Goal: Task Accomplishment & Management: Complete application form

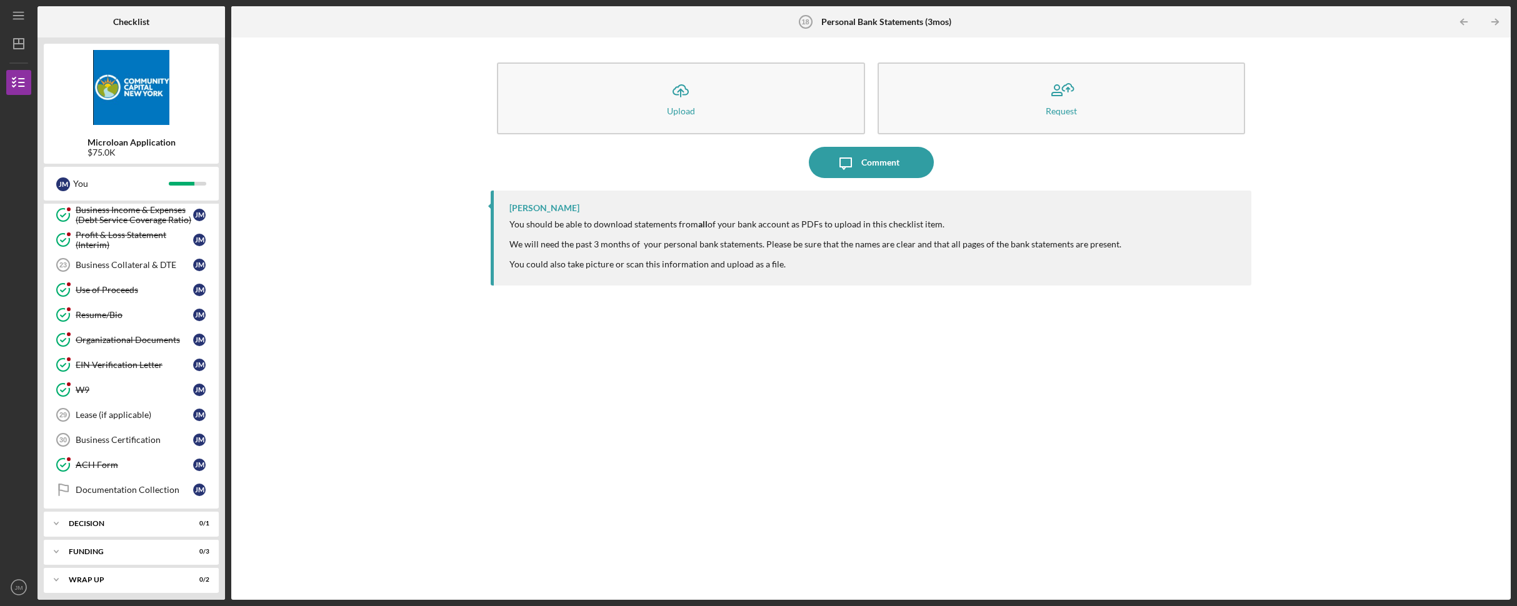
scroll to position [446, 0]
click at [136, 456] on div "ACH Form" at bounding box center [135, 459] width 118 height 10
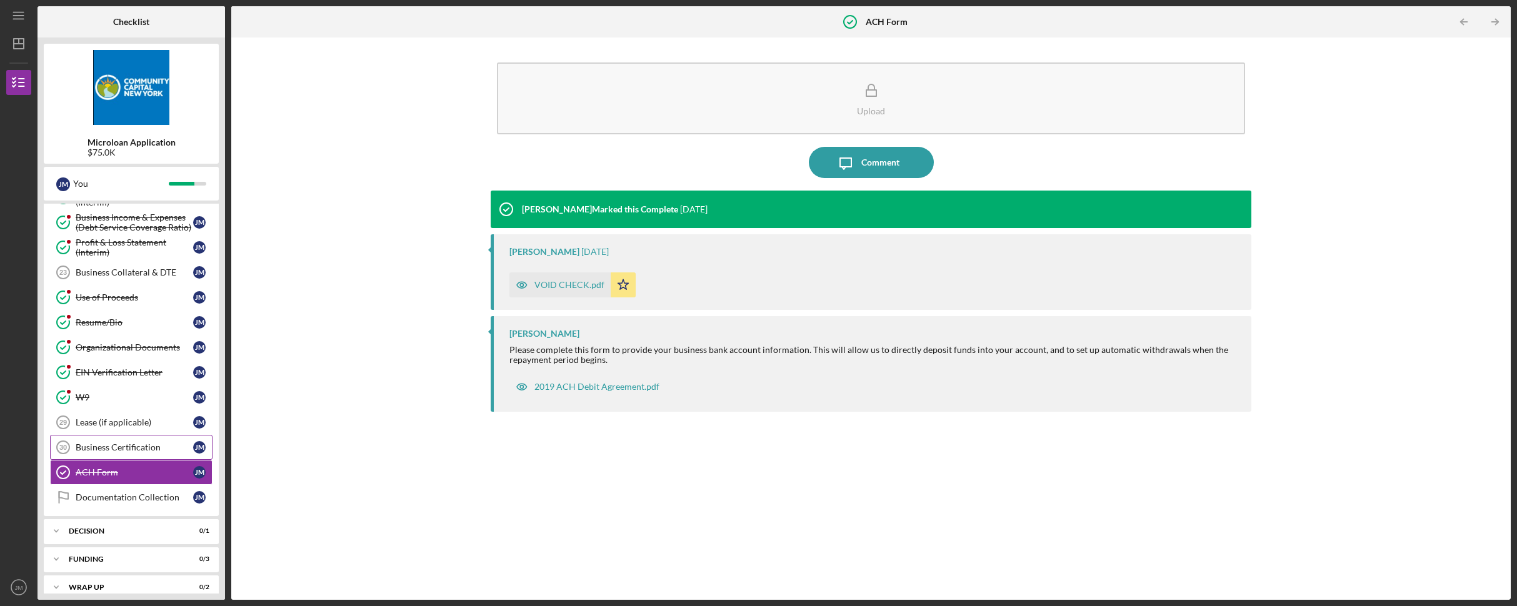
scroll to position [446, 0]
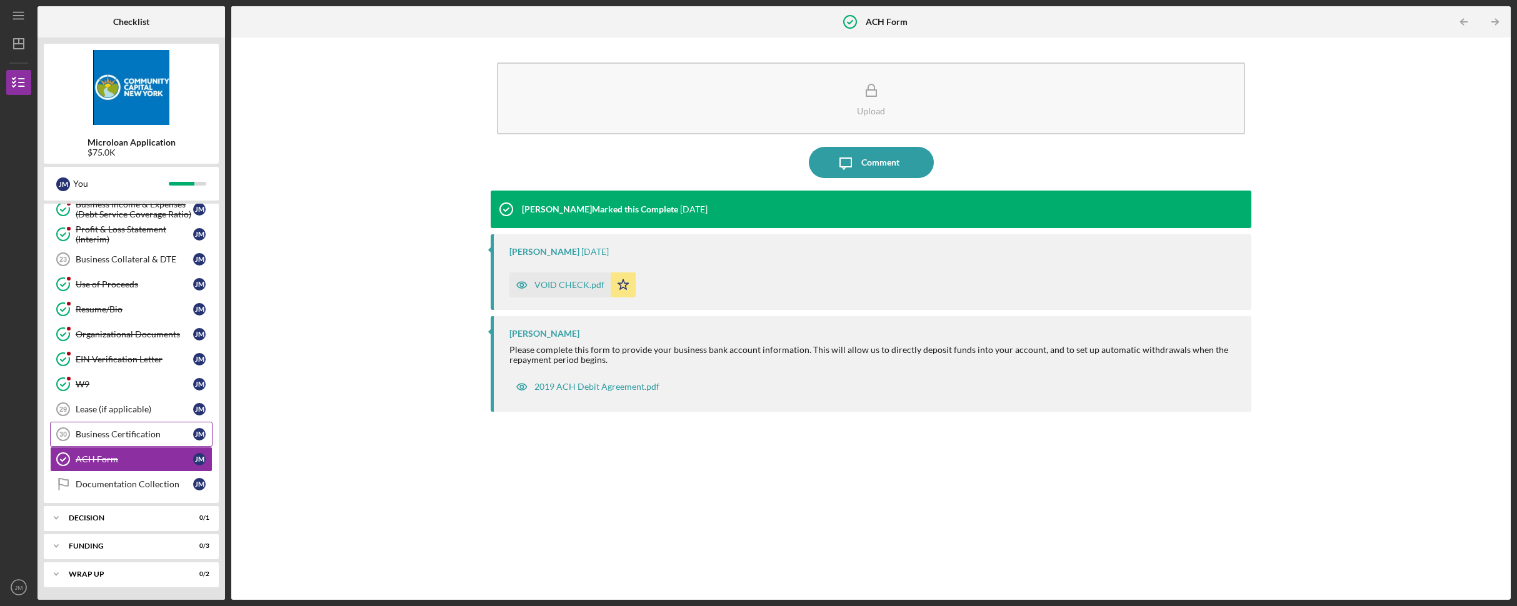
click at [134, 431] on div "Business Certification" at bounding box center [135, 434] width 118 height 10
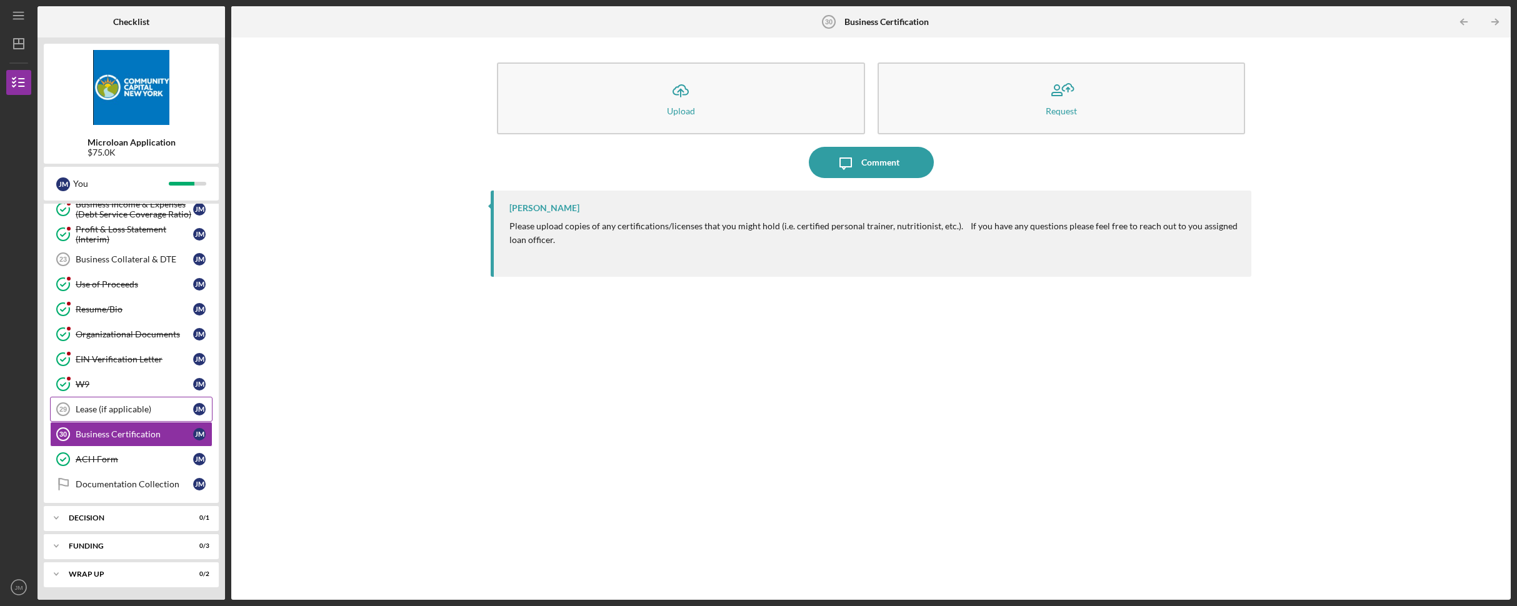
click at [113, 411] on div "Lease (if applicable)" at bounding box center [135, 409] width 118 height 10
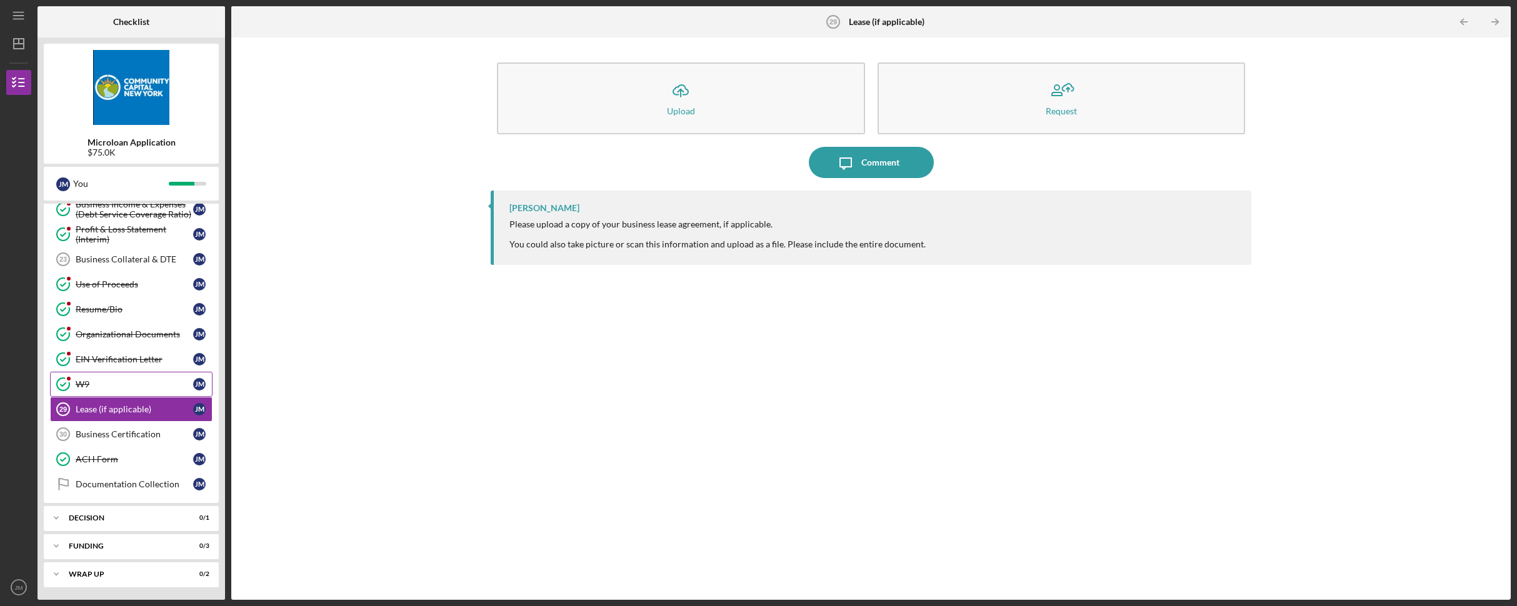
click at [136, 384] on div "W9" at bounding box center [135, 384] width 118 height 10
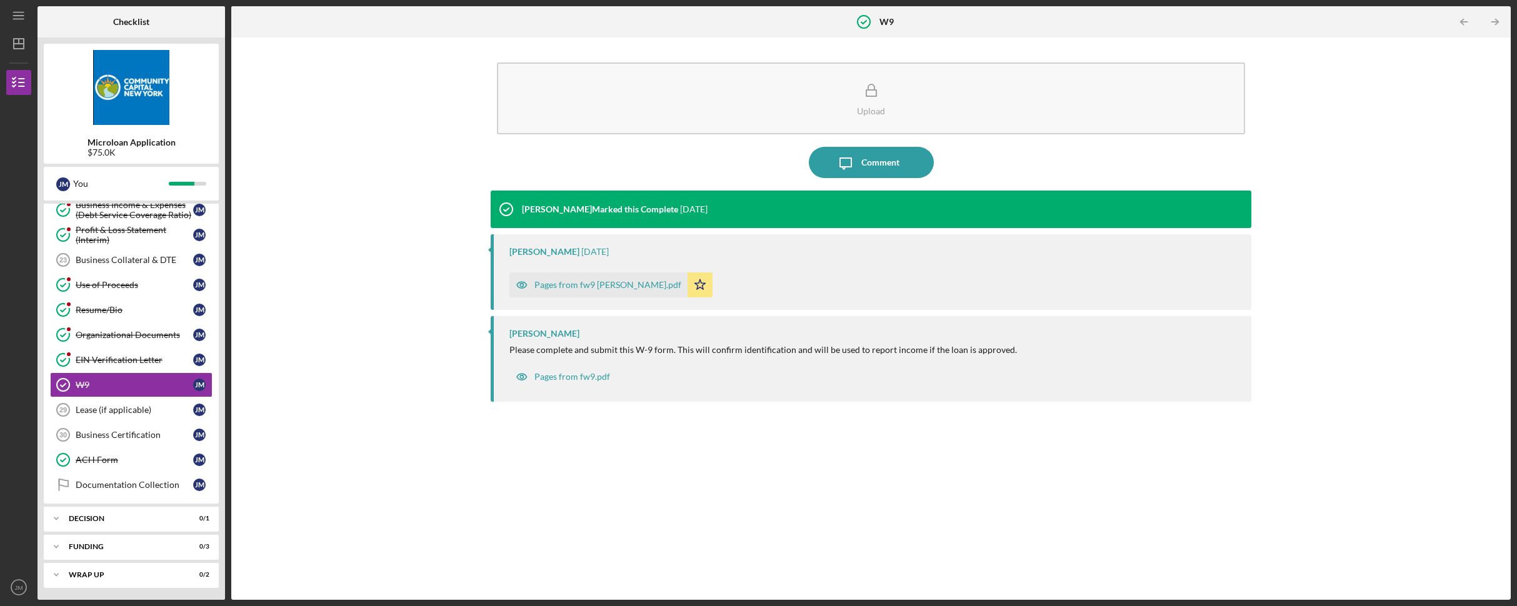
scroll to position [446, 0]
click at [122, 436] on div "Business Certification" at bounding box center [135, 434] width 118 height 10
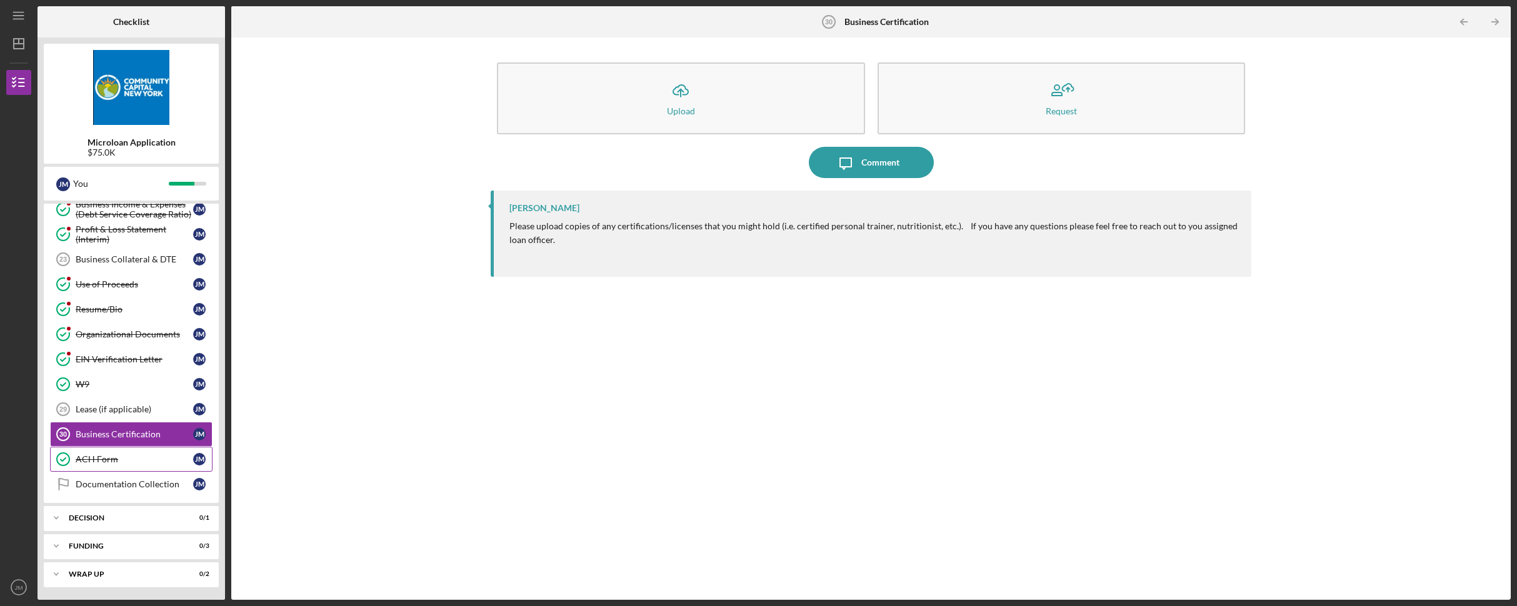
click at [128, 464] on div "ACH Form" at bounding box center [135, 459] width 118 height 10
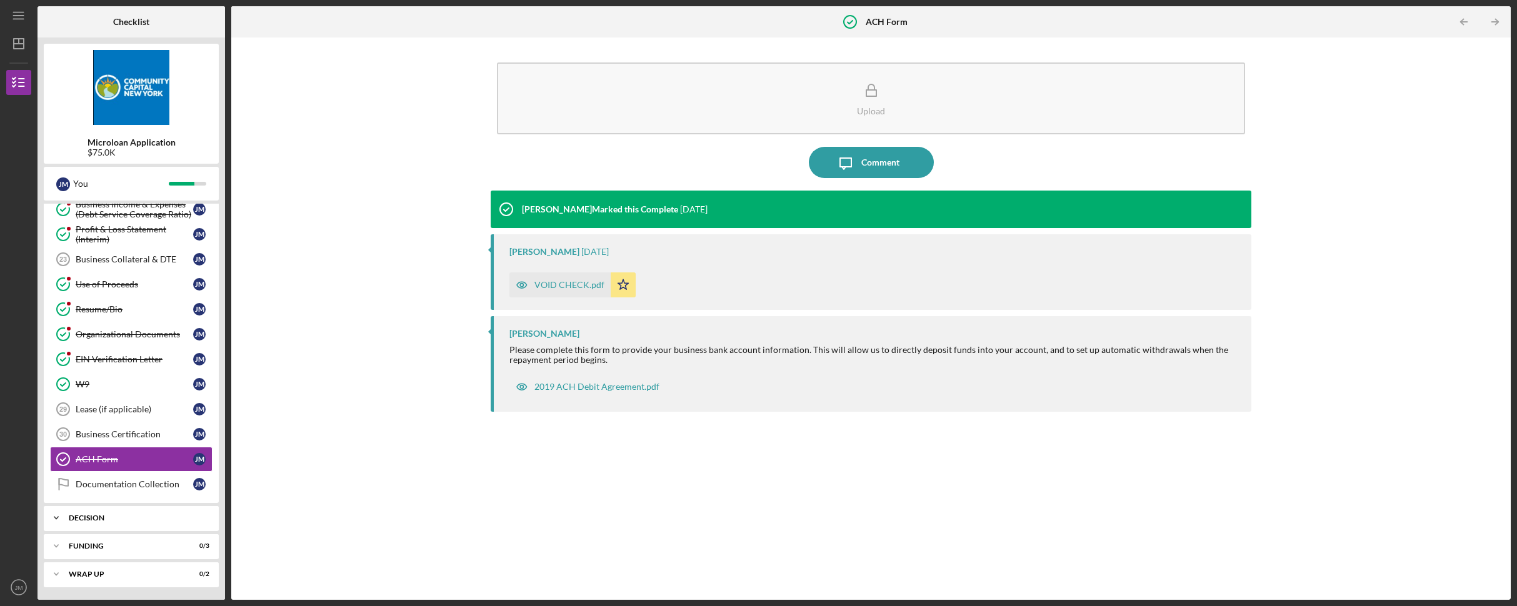
click at [57, 514] on icon "Icon/Expander" at bounding box center [56, 518] width 25 height 25
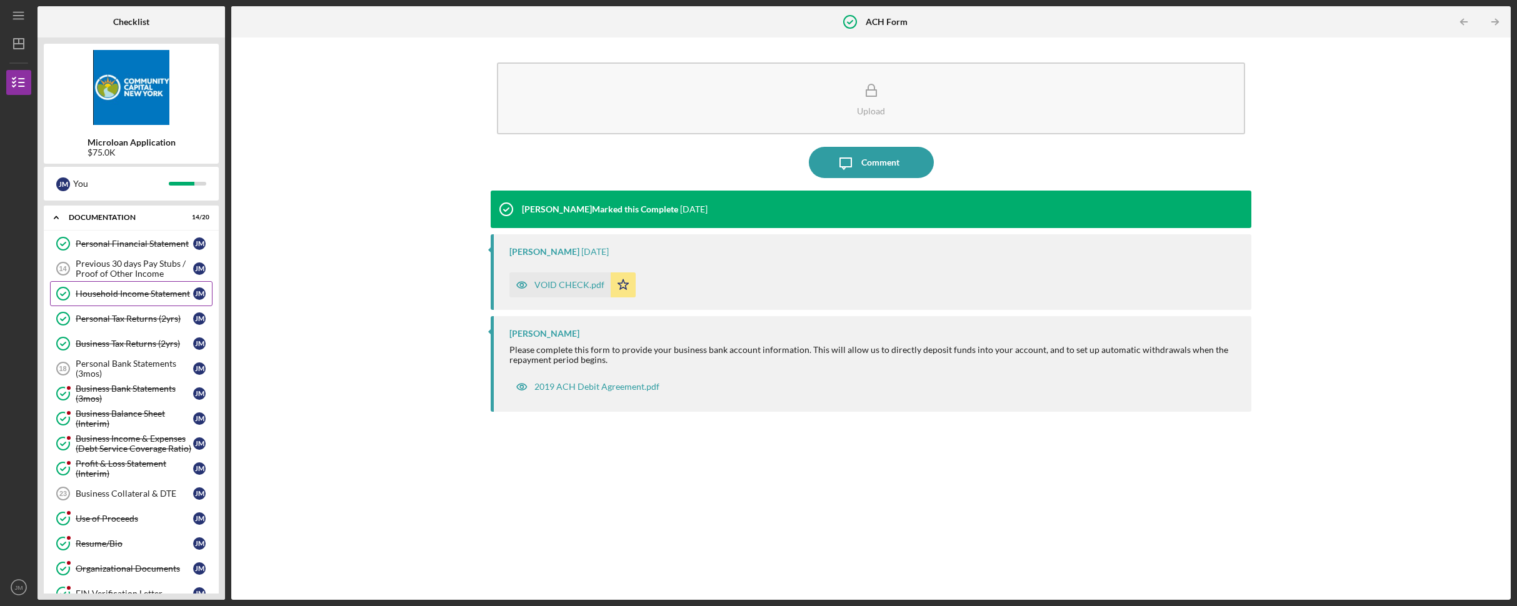
scroll to position [213, 0]
click at [117, 360] on div "Personal Bank Statements (3mos)" at bounding box center [135, 368] width 118 height 20
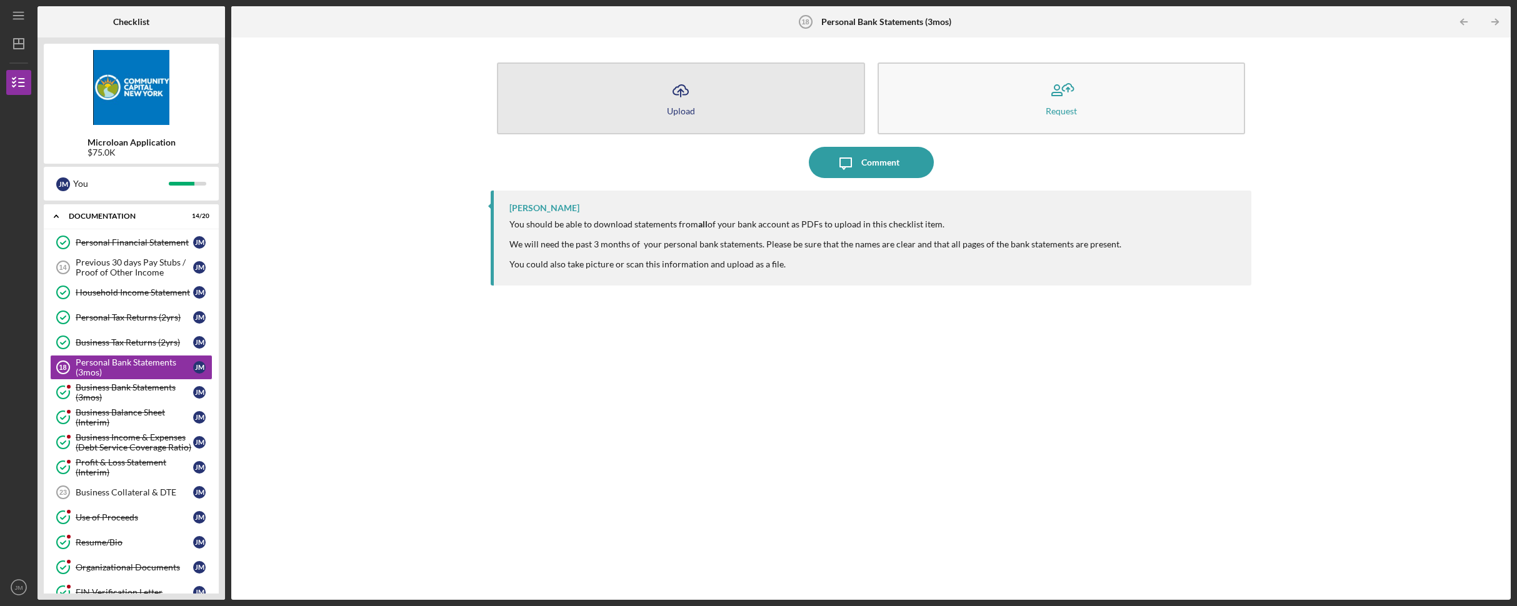
click at [703, 98] on button "Icon/Upload Upload" at bounding box center [681, 99] width 368 height 72
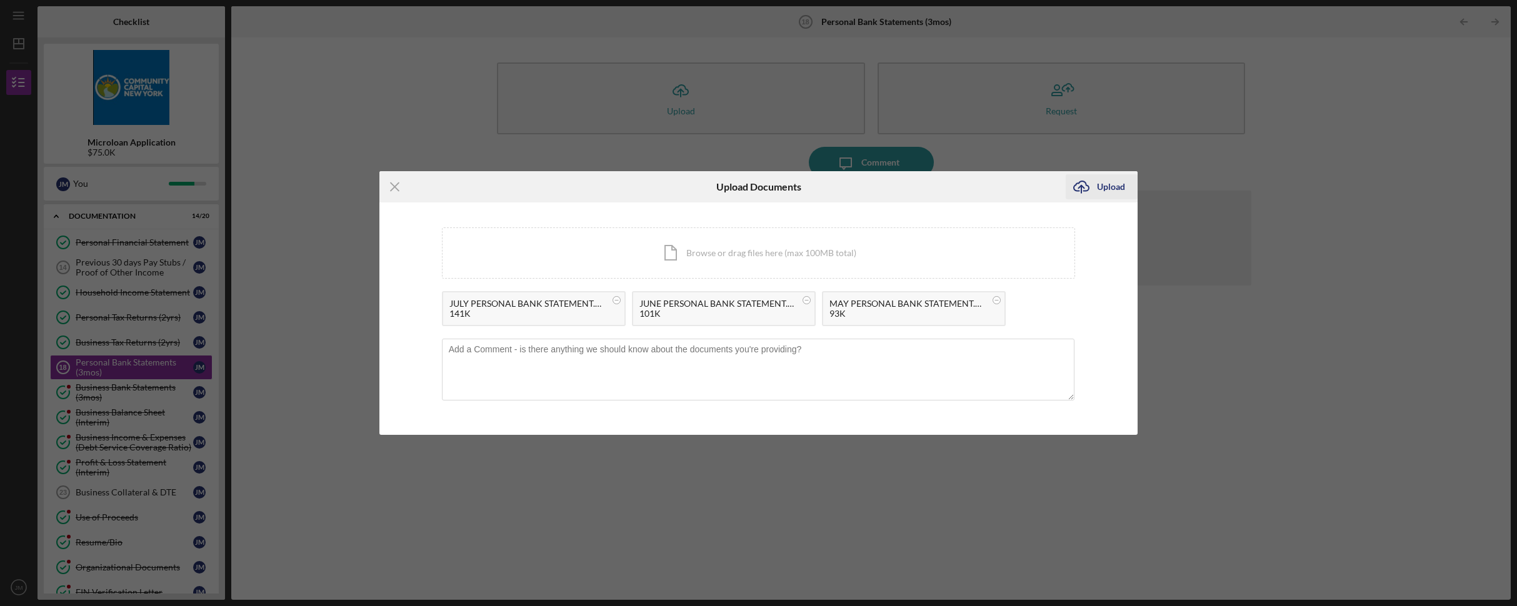
click at [1114, 184] on div "Upload" at bounding box center [1111, 186] width 28 height 25
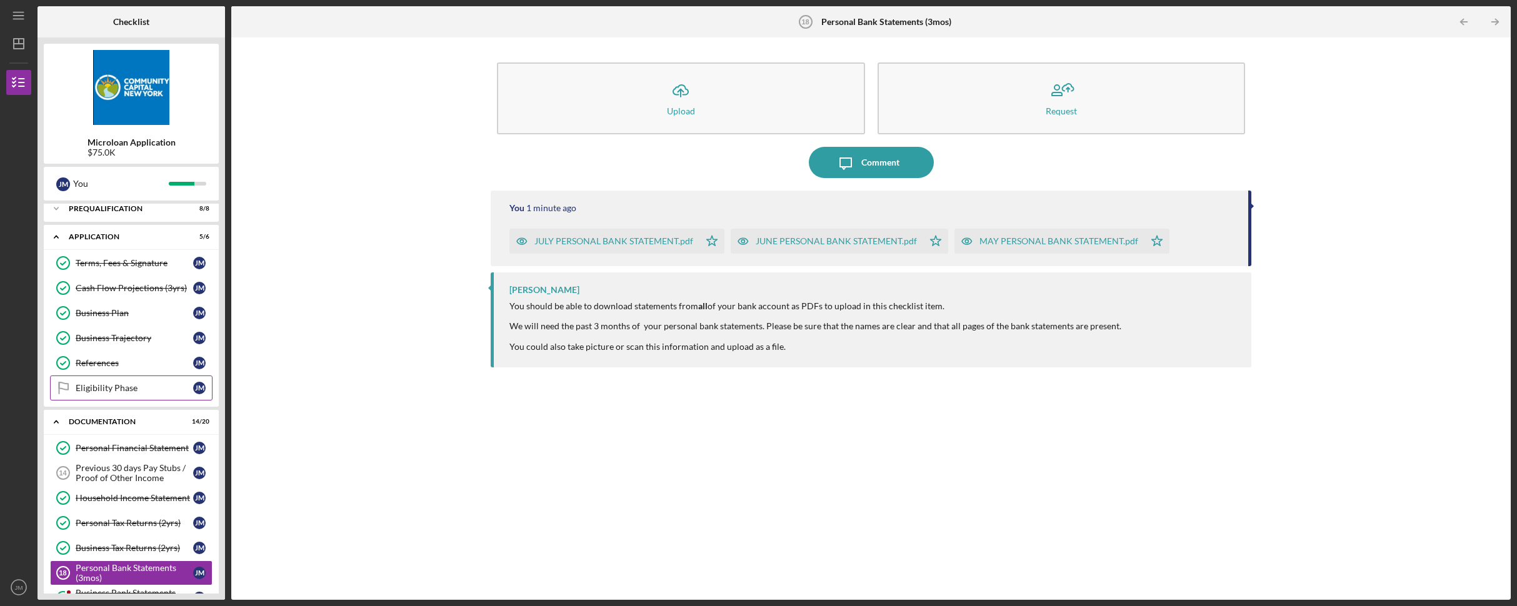
scroll to position [4, 0]
click at [155, 398] on link "Eligibility Phase Eligibility Phase [PERSON_NAME]" at bounding box center [131, 390] width 163 height 25
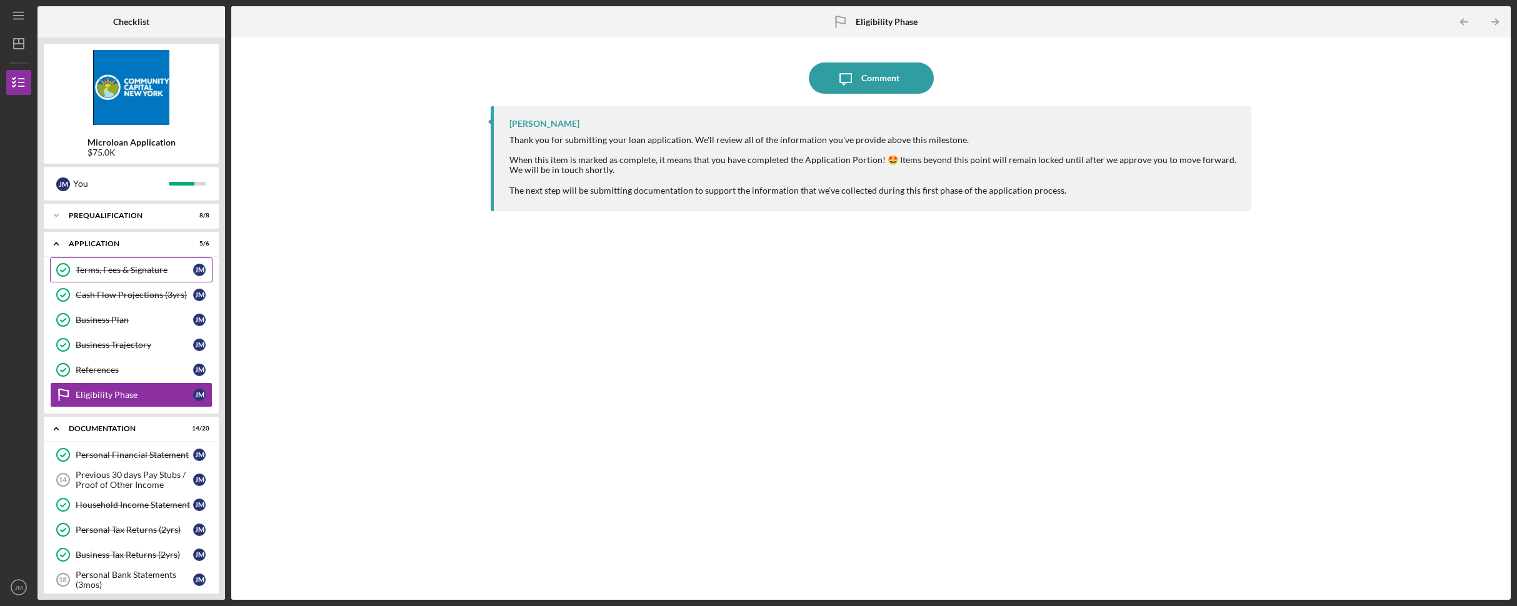
click at [141, 271] on div "Terms, Fees & Signature" at bounding box center [135, 270] width 118 height 10
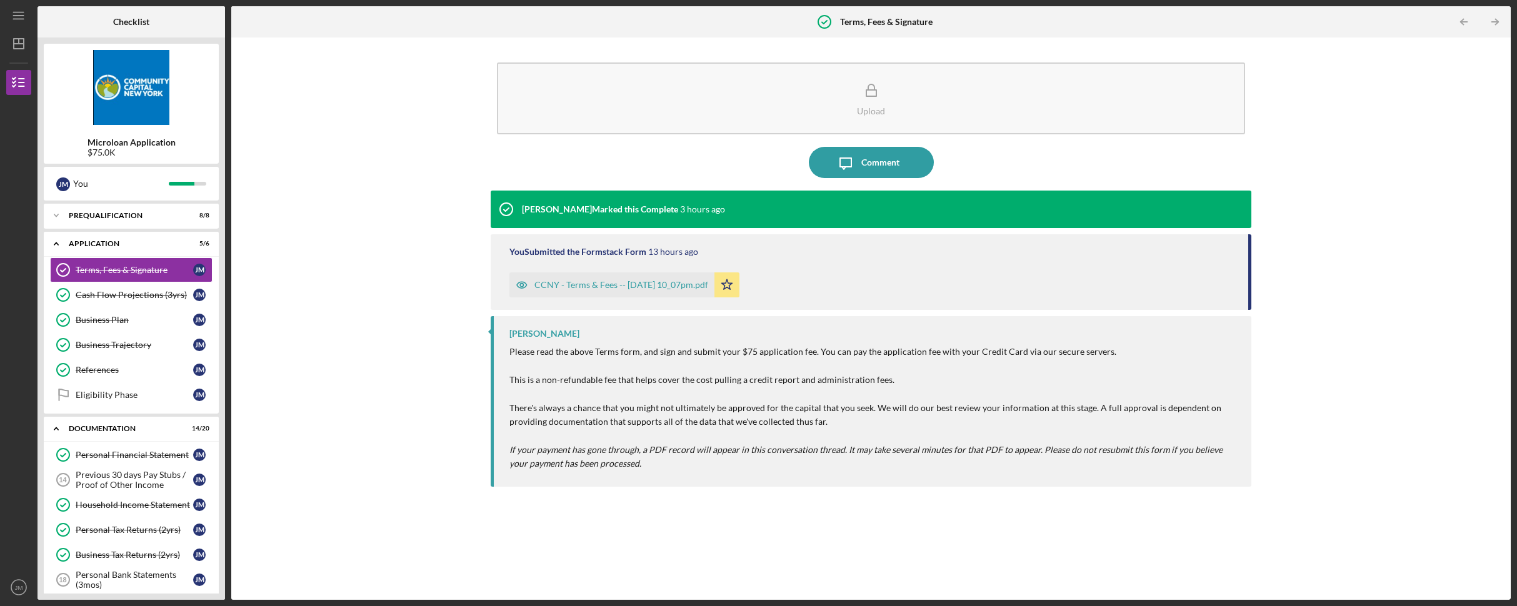
click at [686, 286] on div "CCNY - Terms & Fees -- [DATE] 10_07pm.pdf" at bounding box center [621, 285] width 174 height 10
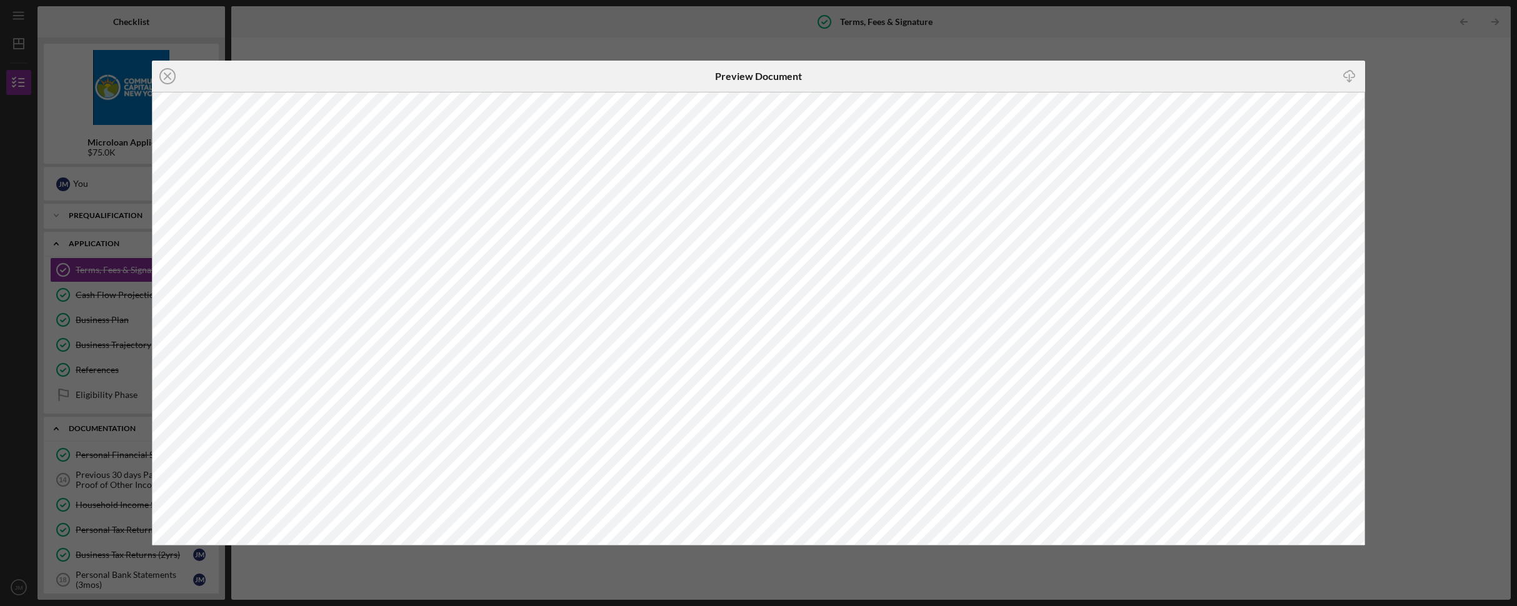
drag, startPoint x: 169, startPoint y: 78, endPoint x: 251, endPoint y: 128, distance: 95.9
click at [169, 78] on icon "Icon/Close" at bounding box center [167, 76] width 31 height 31
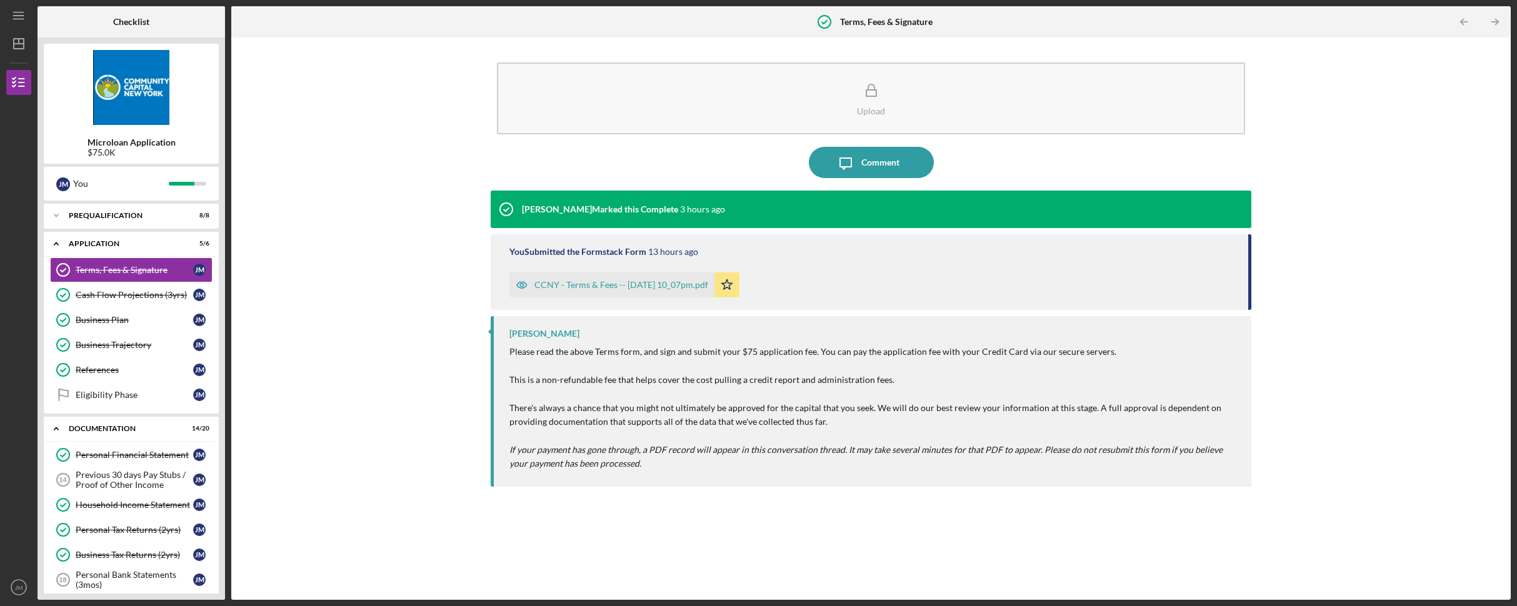
click at [1048, 356] on p "Please read the above Terms form, and sign and submit your $75 application fee.…" at bounding box center [873, 408] width 729 height 126
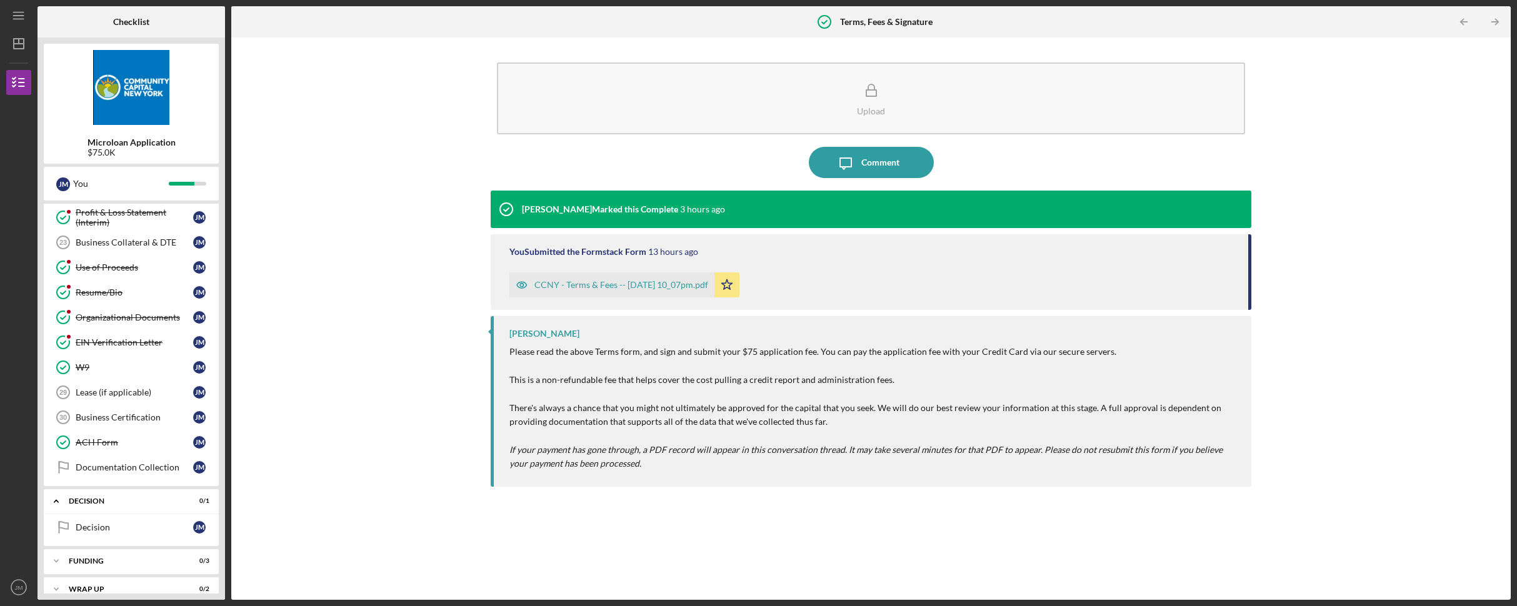
scroll to position [478, 0]
